Goal: Obtain resource: Download file/media

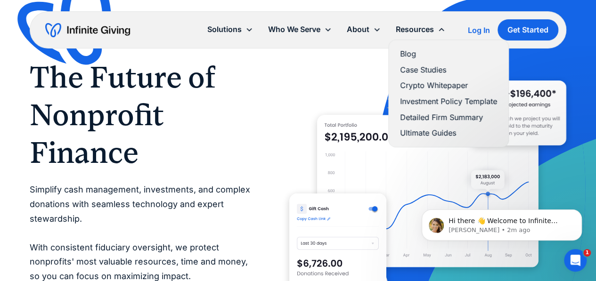
click at [408, 86] on link "Crypto Whitepaper" at bounding box center [448, 85] width 97 height 13
